Goal: Check status: Check status

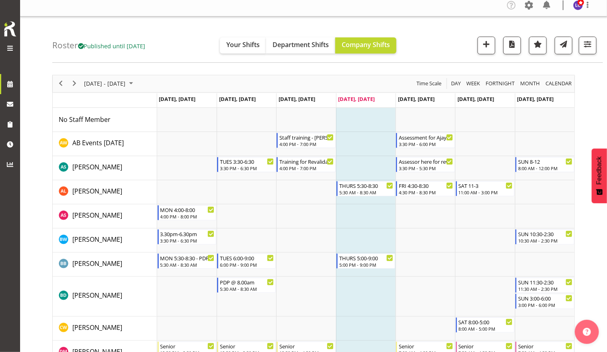
scroll to position [8, 0]
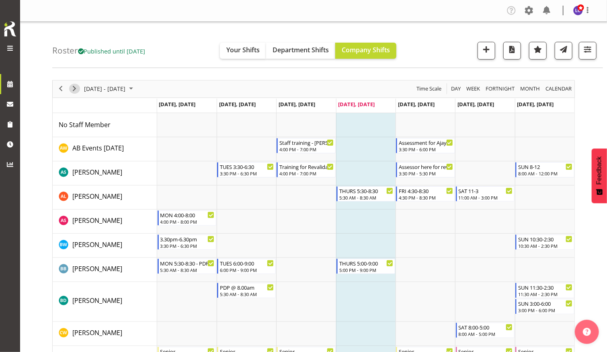
click at [75, 88] on span "Next" at bounding box center [75, 89] width 10 height 10
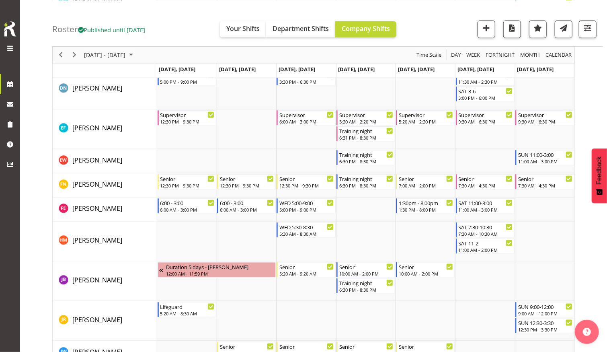
scroll to position [375, 0]
